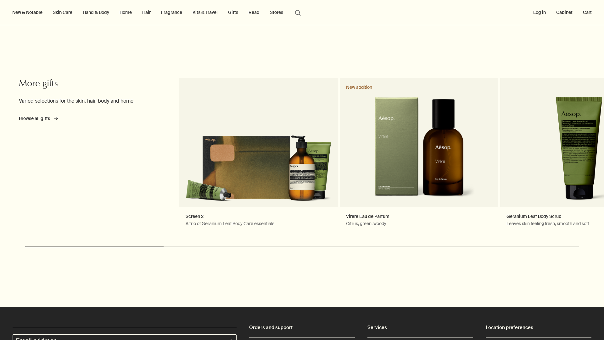
scroll to position [1018, 0]
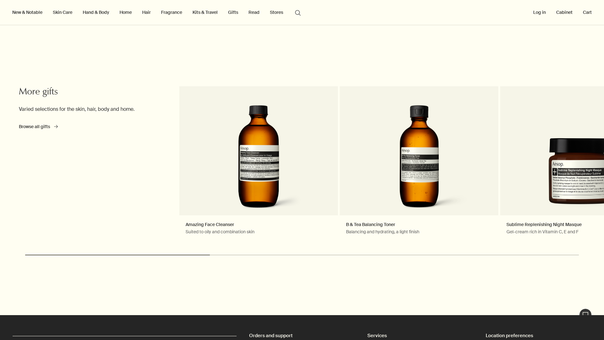
scroll to position [993, 0]
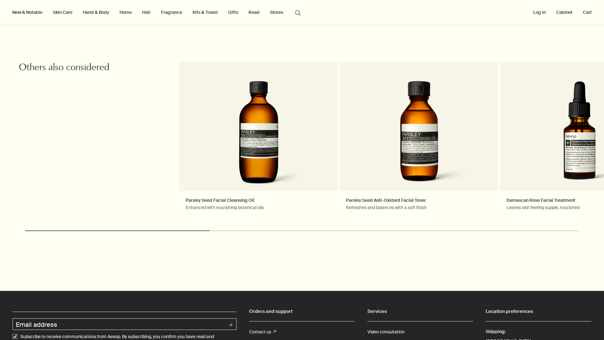
scroll to position [1010, 0]
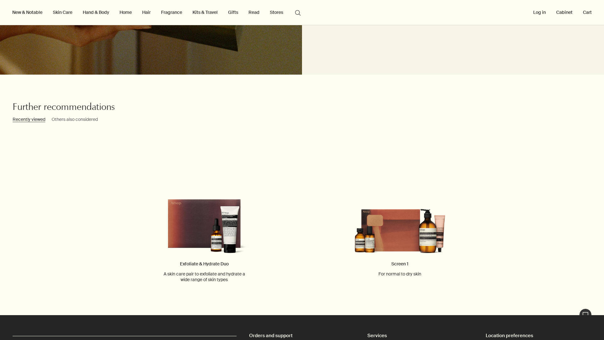
scroll to position [958, 0]
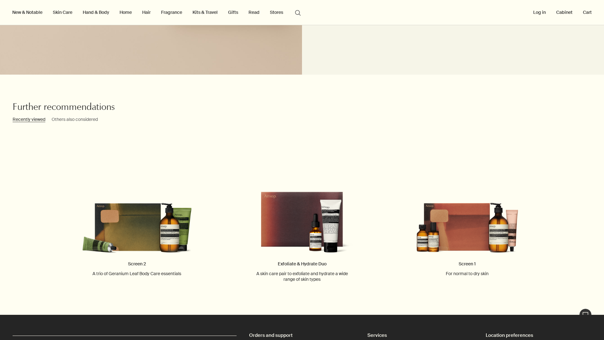
scroll to position [977, 0]
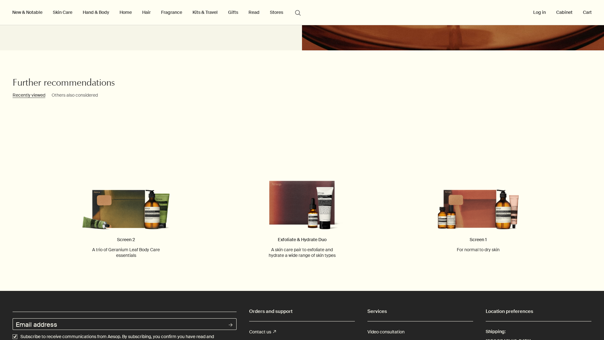
scroll to position [1332, 0]
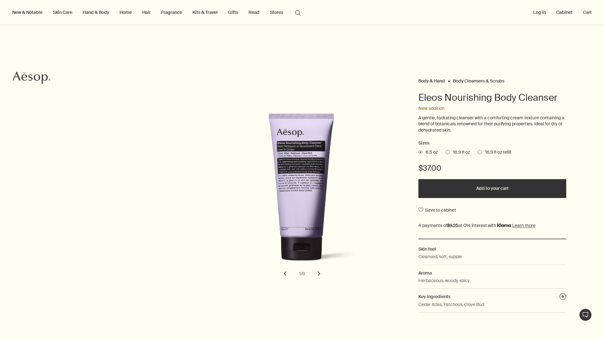
scroll to position [1041, 0]
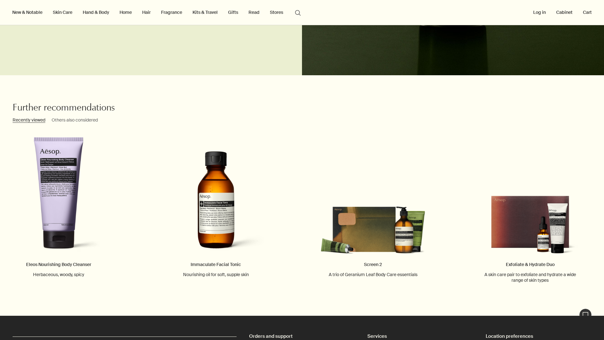
scroll to position [1676, 0]
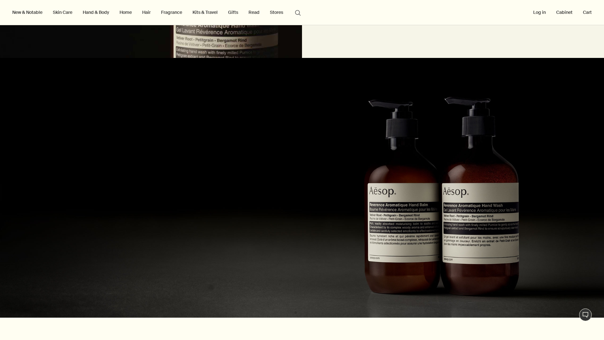
scroll to position [974, 0]
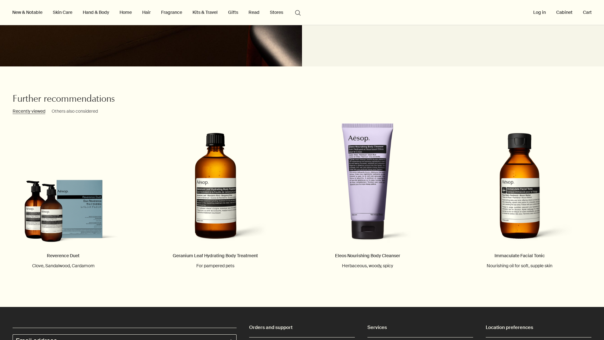
scroll to position [1024, 0]
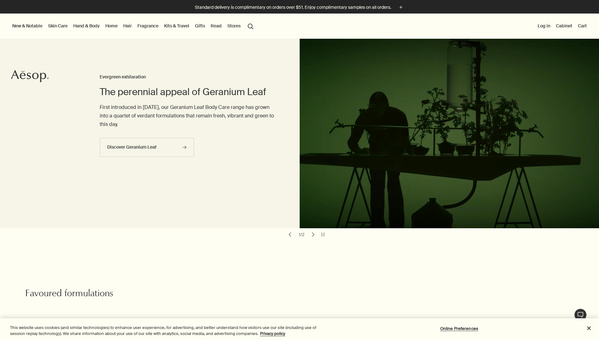
click at [299, 7] on p "Standard delivery is complimentary on orders over $51. Enjoy complimentary samp…" at bounding box center [293, 7] width 196 height 7
